Goal: Check status: Check status

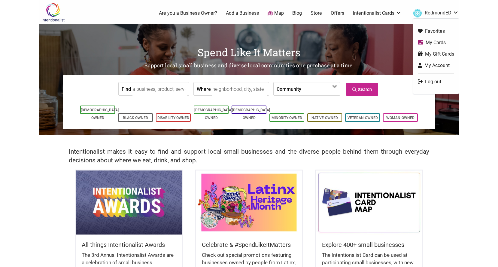
click at [428, 63] on link "My Account" at bounding box center [436, 65] width 36 height 7
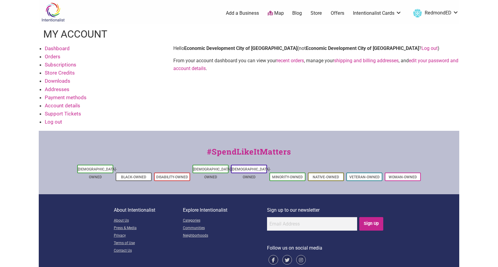
click at [56, 55] on link "Orders" at bounding box center [53, 56] width 16 height 6
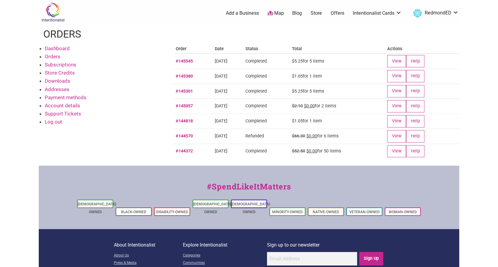
click at [189, 149] on link "#144372" at bounding box center [184, 150] width 17 height 5
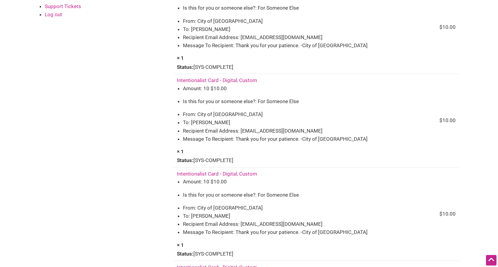
scroll to position [1123, 0]
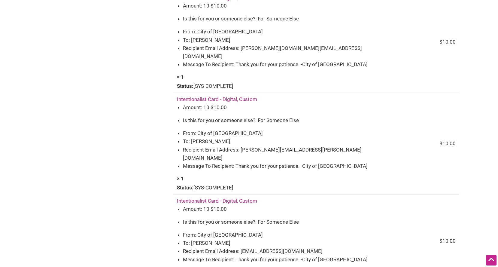
click at [299, 157] on td "Intentionalist Card - Digital, Custom Amount: 10 $ 10.00 Is this for you or som…" at bounding box center [276, 144] width 206 height 102
click at [284, 158] on td "Intentionalist Card - Digital, Custom Amount: 10 $ 10.00 Is this for you or som…" at bounding box center [276, 144] width 206 height 102
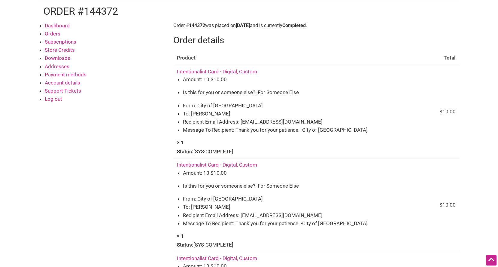
scroll to position [0, 0]
